Goal: Navigation & Orientation: Find specific page/section

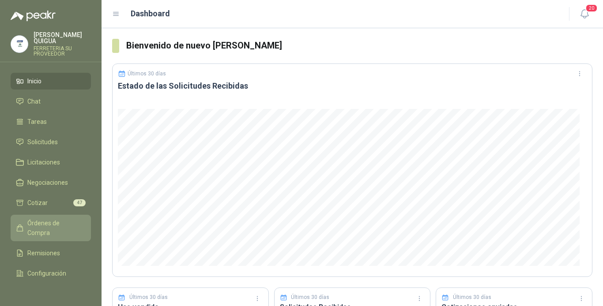
click at [60, 215] on link "Órdenes de Compra" at bounding box center [51, 228] width 80 height 26
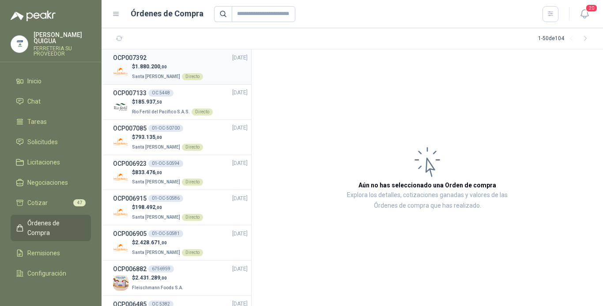
click at [211, 60] on div "OCP007392 [DATE]" at bounding box center [180, 58] width 135 height 10
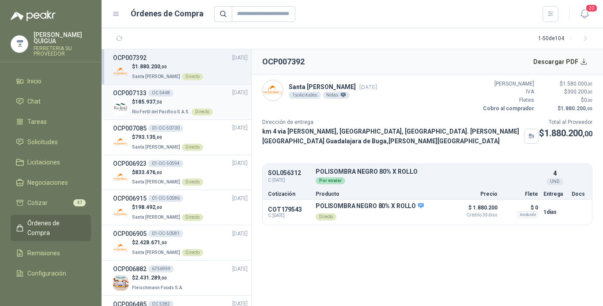
click at [198, 101] on p "$ 185.937 ,50" at bounding box center [172, 102] width 81 height 8
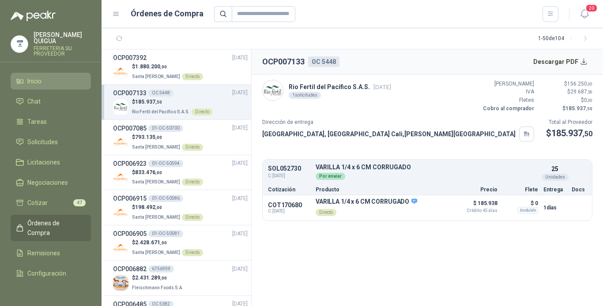
click at [54, 76] on li "Inicio" at bounding box center [51, 81] width 70 height 10
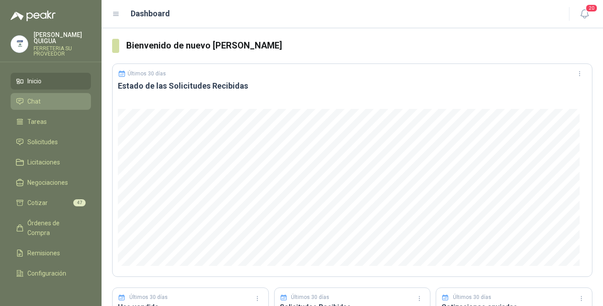
click at [62, 101] on link "Chat" at bounding box center [51, 101] width 80 height 17
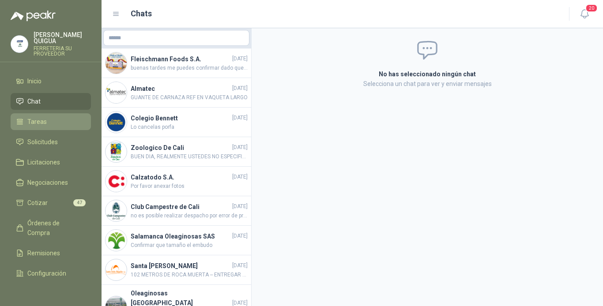
click at [68, 117] on li "Tareas" at bounding box center [51, 122] width 70 height 10
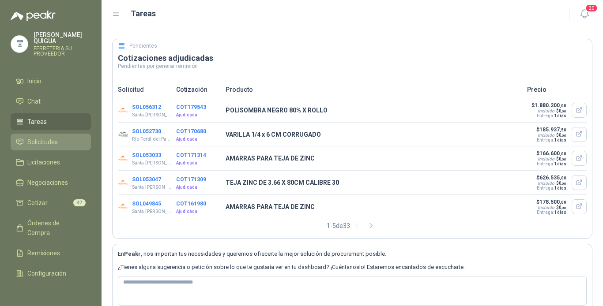
click at [66, 137] on li "Solicitudes" at bounding box center [51, 142] width 70 height 10
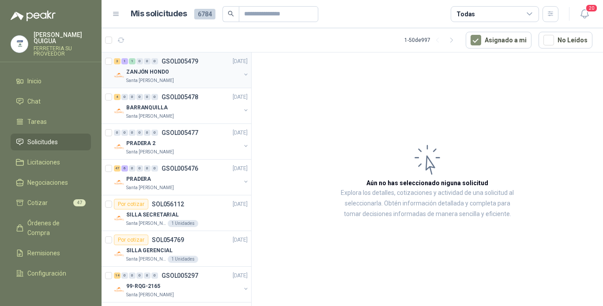
click at [193, 68] on div "ZANJÓN HONDO" at bounding box center [183, 72] width 114 height 11
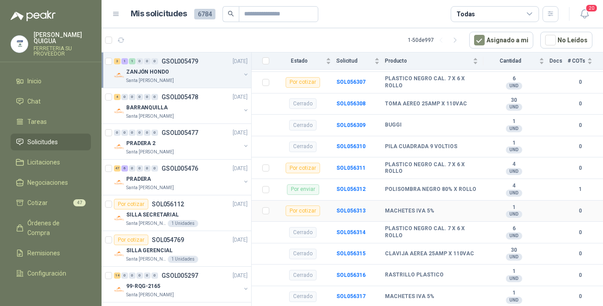
scroll to position [44, 0]
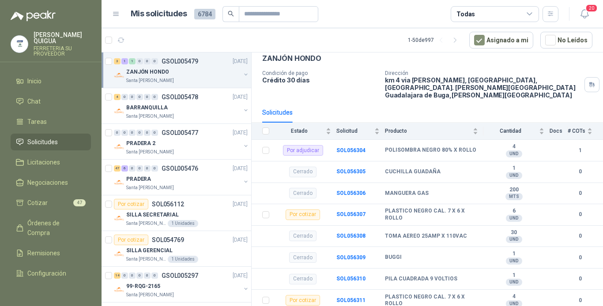
click at [36, 137] on span "Solicitudes" at bounding box center [42, 142] width 30 height 10
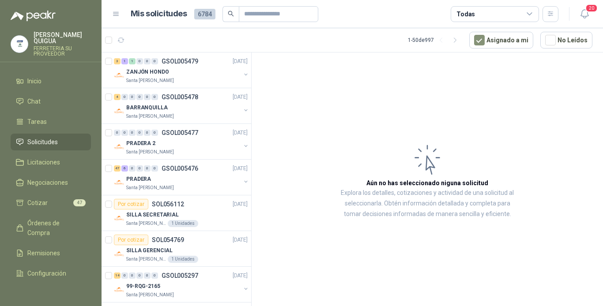
click at [36, 137] on span "Solicitudes" at bounding box center [42, 142] width 30 height 10
click at [197, 68] on div "ZANJÓN HONDO" at bounding box center [183, 72] width 114 height 11
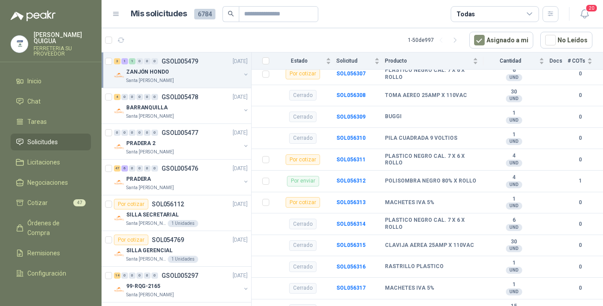
scroll to position [211, 0]
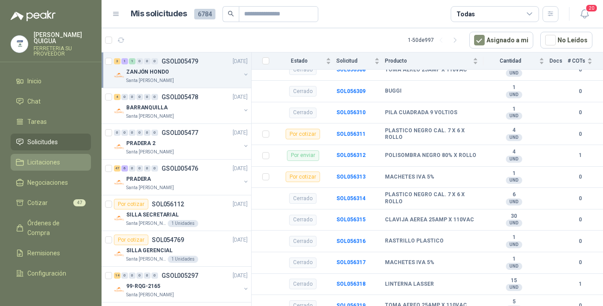
click at [69, 158] on li "Licitaciones" at bounding box center [51, 163] width 70 height 10
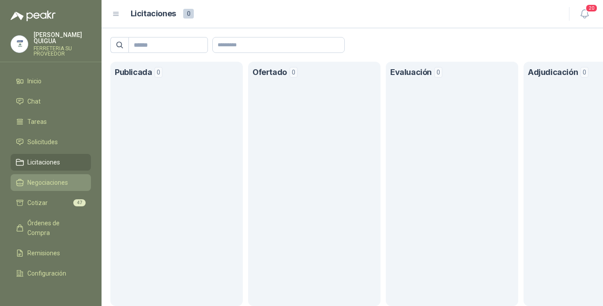
click at [76, 174] on link "Negociaciones" at bounding box center [51, 182] width 80 height 17
